Goal: Find specific page/section

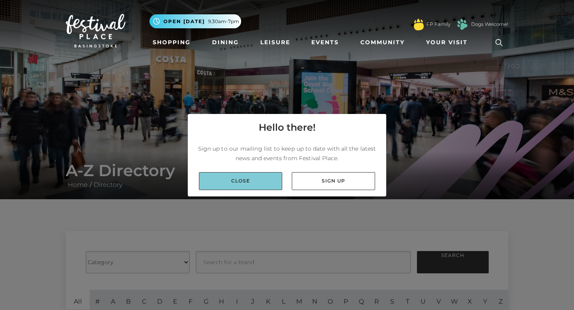
click at [255, 181] on link "Close" at bounding box center [240, 181] width 83 height 18
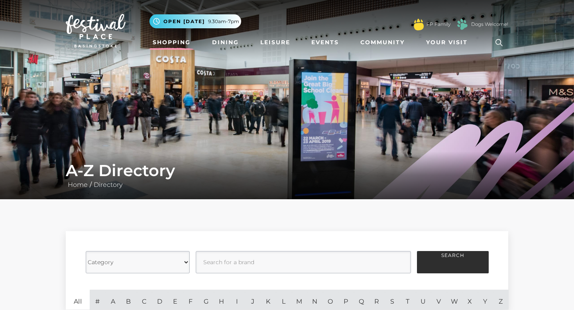
click at [164, 41] on link "Shopping" at bounding box center [172, 42] width 44 height 15
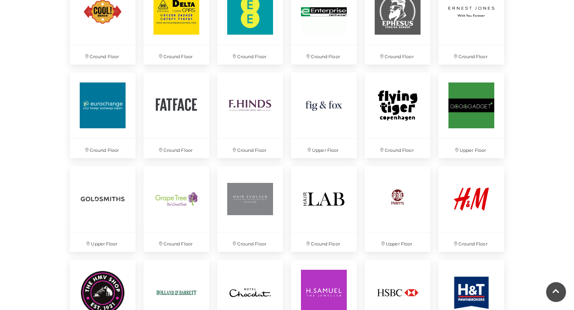
scroll to position [900, 0]
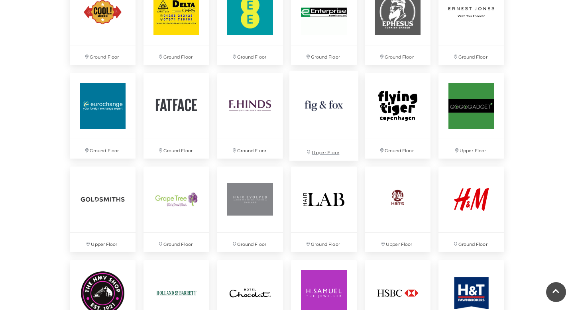
click at [314, 103] on img at bounding box center [324, 105] width 69 height 69
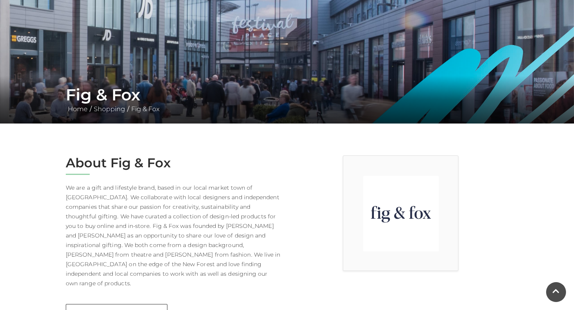
scroll to position [49, 0]
